Goal: Task Accomplishment & Management: Complete application form

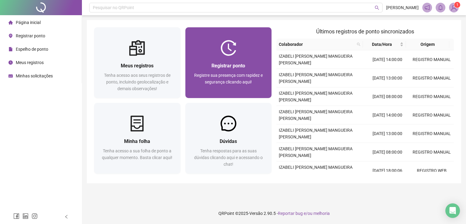
click at [238, 75] on span "Registre sua presença com rapidez e segurança clicando aqui!" at bounding box center [228, 79] width 69 height 12
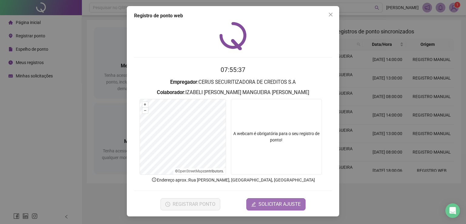
click at [256, 204] on icon "edit" at bounding box center [253, 204] width 5 height 5
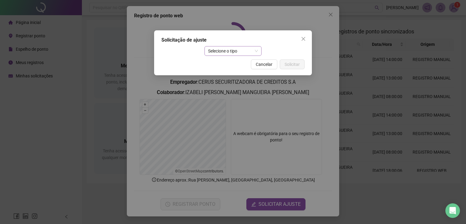
click at [223, 53] on span "Selecione o tipo" at bounding box center [233, 50] width 50 height 9
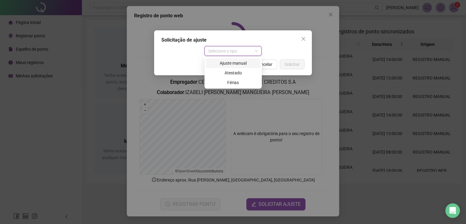
click at [226, 63] on div "Ajuste manual" at bounding box center [234, 63] width 48 height 7
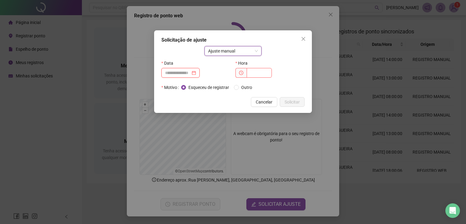
click at [186, 70] on input at bounding box center [178, 73] width 26 height 7
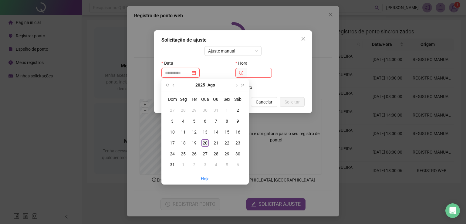
type input "**********"
click at [204, 141] on div "20" at bounding box center [205, 142] width 7 height 7
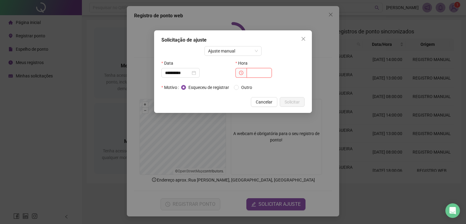
click at [252, 74] on input "text" at bounding box center [259, 73] width 25 height 10
click at [243, 87] on span "Outro" at bounding box center [247, 87] width 16 height 7
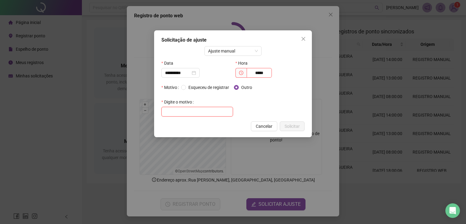
click at [192, 112] on input "text" at bounding box center [198, 112] width 72 height 10
click at [266, 72] on input "*****" at bounding box center [259, 73] width 25 height 10
drag, startPoint x: 266, startPoint y: 72, endPoint x: 246, endPoint y: 74, distance: 20.5
click at [246, 74] on span "*****" at bounding box center [254, 73] width 36 height 10
type input "*****"
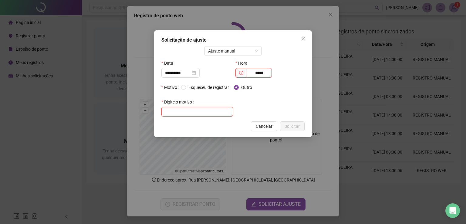
click at [200, 110] on input "text" at bounding box center [198, 112] width 72 height 10
type input "**********"
click at [293, 124] on span "Solicitar" at bounding box center [292, 126] width 15 height 7
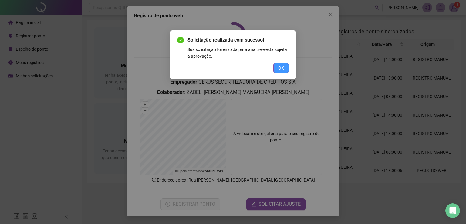
click at [283, 70] on span "OK" at bounding box center [281, 68] width 6 height 7
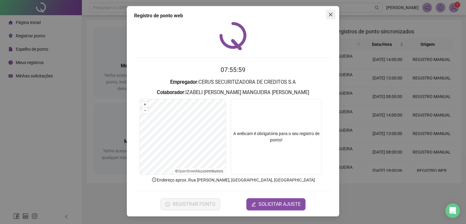
click at [330, 14] on icon "close" at bounding box center [331, 15] width 4 height 4
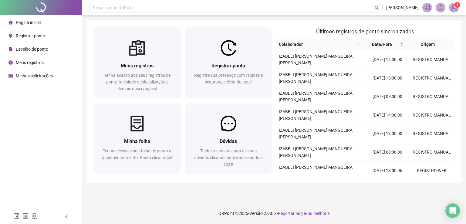
drag, startPoint x: 3, startPoint y: 139, endPoint x: 27, endPoint y: 131, distance: 24.7
click at [3, 139] on div "Página inicial Registrar ponto Espelho de ponto Meus registros Minhas solicitaç…" at bounding box center [41, 105] width 82 height 210
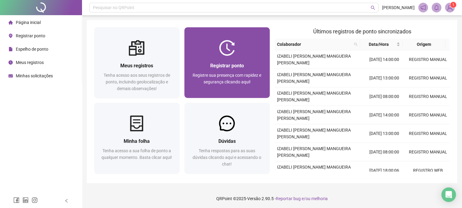
click at [221, 51] on img at bounding box center [227, 48] width 16 height 16
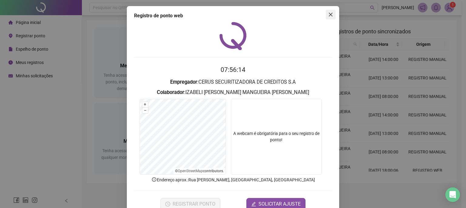
click at [330, 12] on icon "close" at bounding box center [331, 14] width 5 height 5
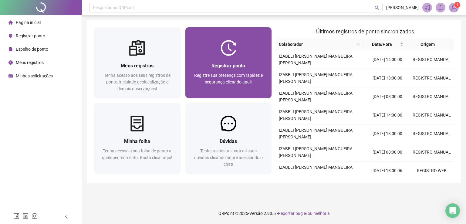
click at [228, 47] on img at bounding box center [229, 48] width 16 height 16
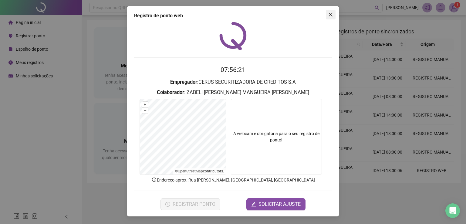
click at [332, 14] on icon "close" at bounding box center [331, 14] width 5 height 5
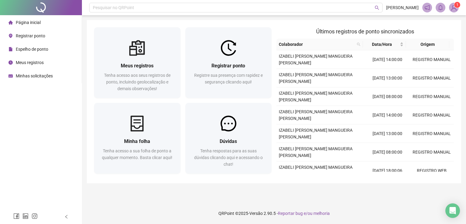
click at [31, 73] on span "Minhas solicitações" at bounding box center [34, 75] width 37 height 5
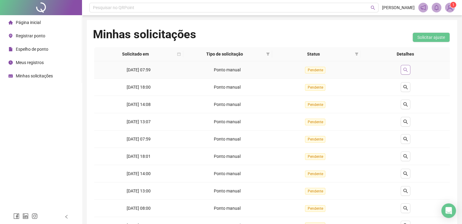
click at [405, 71] on icon "search" at bounding box center [405, 69] width 5 height 5
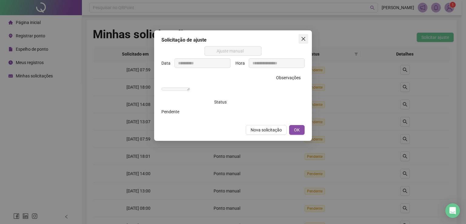
click at [306, 41] on span "Close" at bounding box center [304, 38] width 10 height 5
